Goal: Task Accomplishment & Management: Complete application form

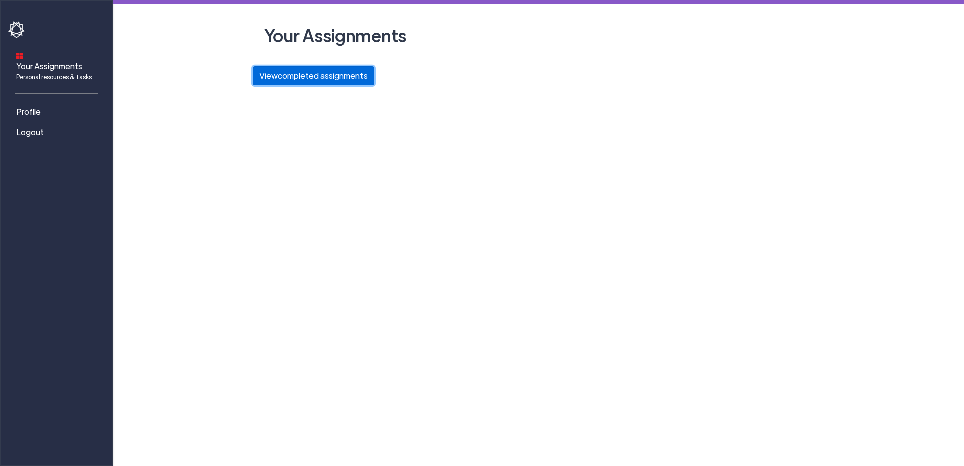
click at [316, 76] on button "View completed assignments" at bounding box center [314, 75] width 122 height 19
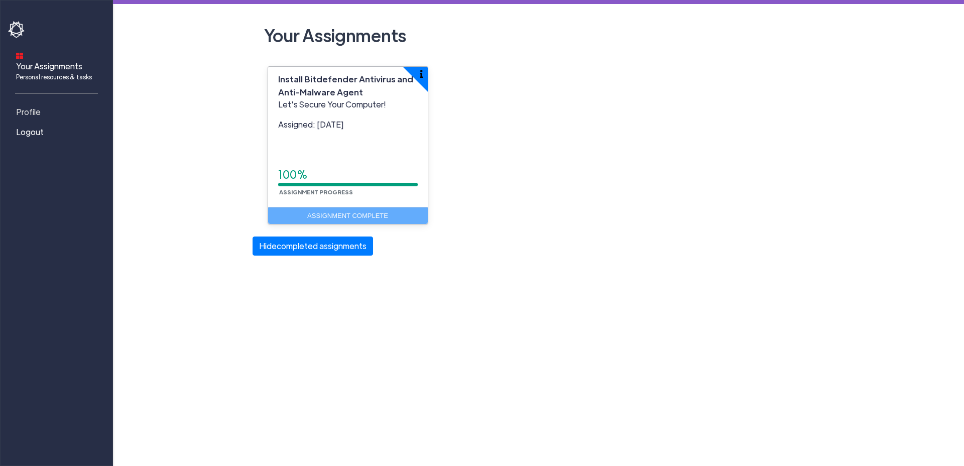
click at [31, 106] on span "Profile" at bounding box center [28, 112] width 25 height 12
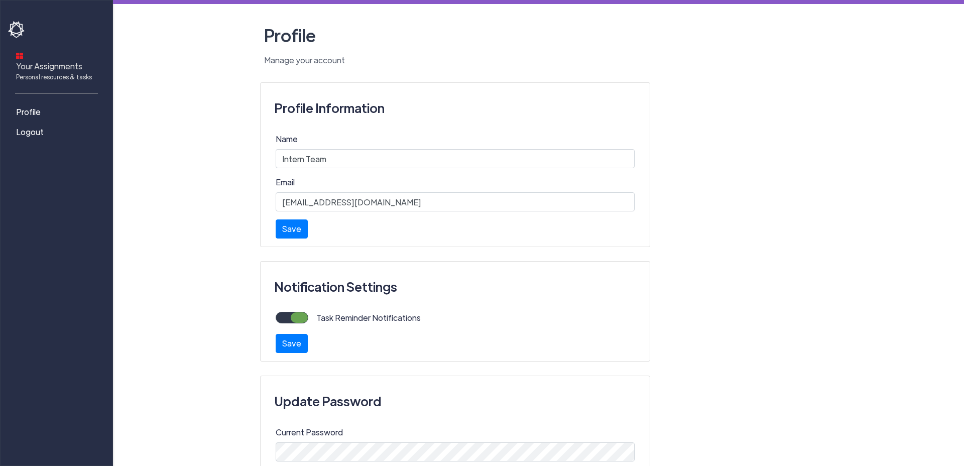
click at [54, 60] on span "Your Assignments Personal resources & tasks" at bounding box center [54, 70] width 76 height 21
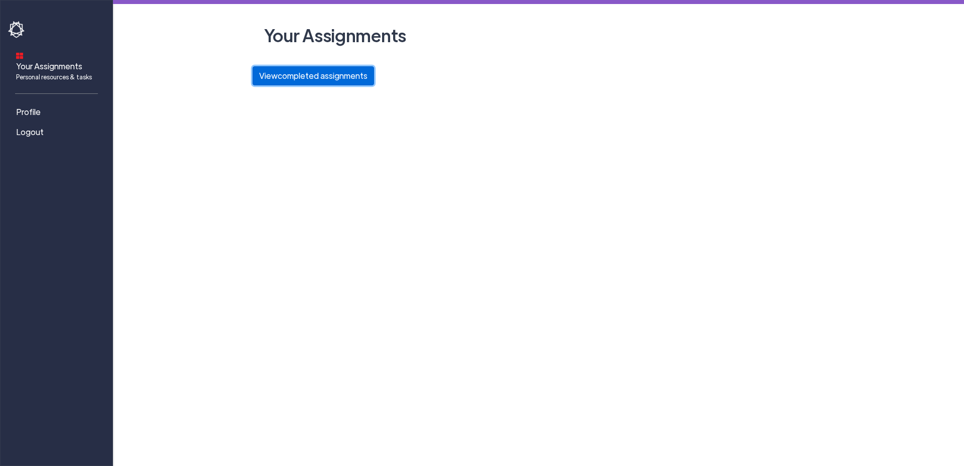
click at [308, 75] on button "View completed assignments" at bounding box center [314, 75] width 122 height 19
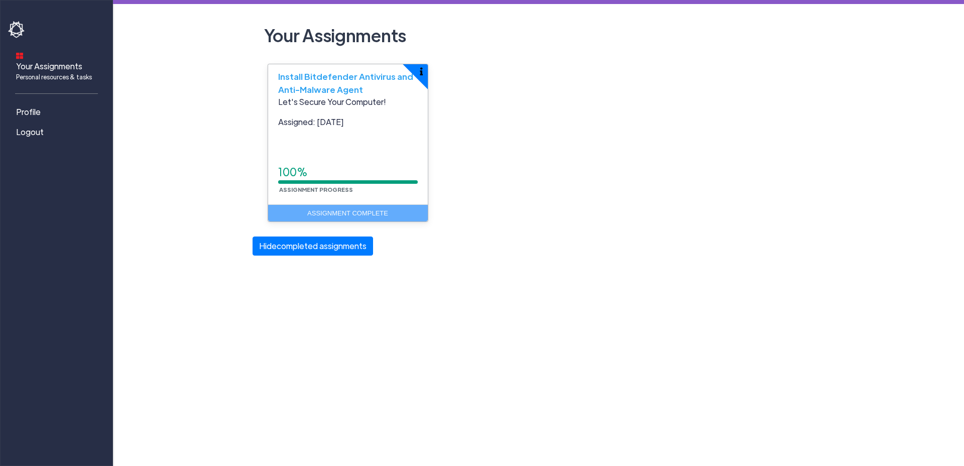
click at [392, 85] on div "Install Bitdefender Antivirus and Anti-Malware Agent" at bounding box center [348, 80] width 160 height 32
click at [406, 84] on div "Install Bitdefender Antivirus and Anti-Malware Agent" at bounding box center [348, 80] width 160 height 32
click at [401, 105] on p "Let's Secure Your Computer!" at bounding box center [348, 102] width 140 height 12
click at [369, 211] on div "Assignment Complete" at bounding box center [348, 213] width 160 height 18
